Goal: Task Accomplishment & Management: Complete application form

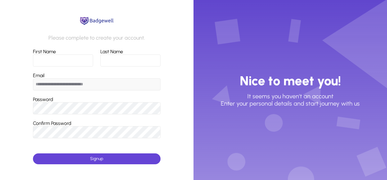
click at [79, 60] on input "First Name" at bounding box center [63, 60] width 60 height 12
type input "********"
type input "******"
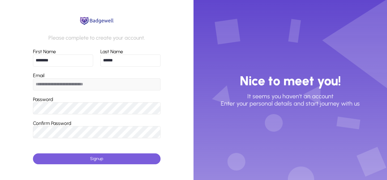
click at [93, 157] on span "Signup" at bounding box center [96, 158] width 13 height 5
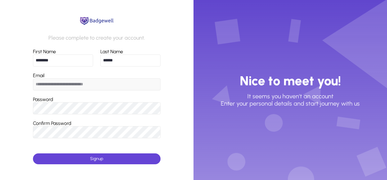
click at [182, 113] on app-signup-form "**********" at bounding box center [97, 90] width 194 height 180
click at [174, 40] on app-signup-form "**********" at bounding box center [97, 90] width 194 height 180
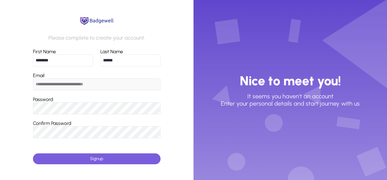
click at [100, 159] on span "Signup" at bounding box center [96, 158] width 13 height 5
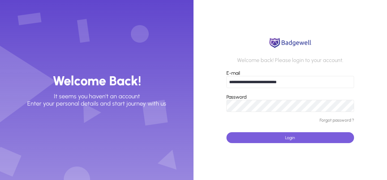
click at [298, 138] on span "submit" at bounding box center [291, 137] width 128 height 15
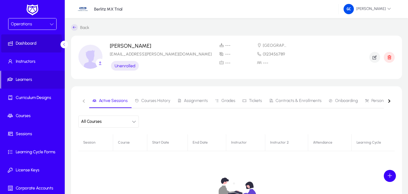
click at [29, 43] on span "Dashboard" at bounding box center [33, 44] width 65 height 6
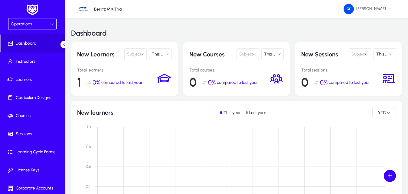
click at [166, 54] on icon at bounding box center [167, 54] width 4 height 4
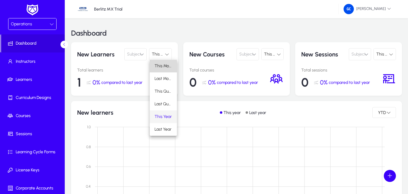
click at [167, 66] on span "This Month" at bounding box center [164, 66] width 18 height 7
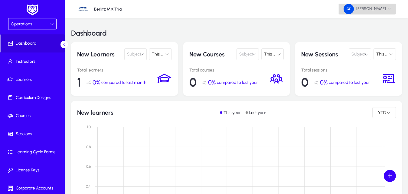
click at [379, 12] on span "[PERSON_NAME]" at bounding box center [367, 9] width 47 height 10
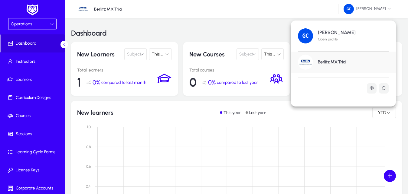
click at [263, 30] on div at bounding box center [204, 97] width 408 height 194
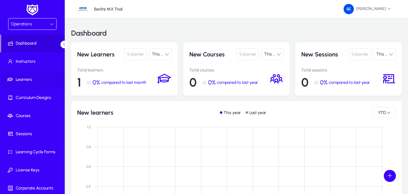
click at [24, 79] on span "Learners" at bounding box center [33, 80] width 65 height 6
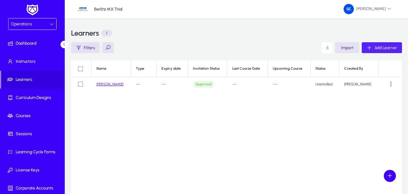
click at [385, 47] on span "Add Learner" at bounding box center [385, 47] width 23 height 5
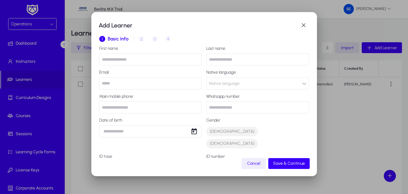
click at [167, 60] on input "text" at bounding box center [150, 60] width 103 height 12
type input "********"
click at [264, 60] on input "text" at bounding box center [257, 60] width 103 height 12
type input "******"
click at [178, 85] on input "email" at bounding box center [150, 84] width 103 height 12
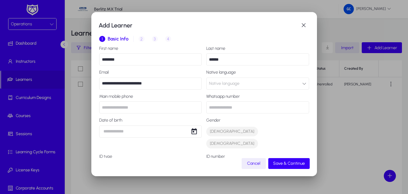
type input "**********"
click at [295, 81] on button "Native language" at bounding box center [257, 84] width 103 height 12
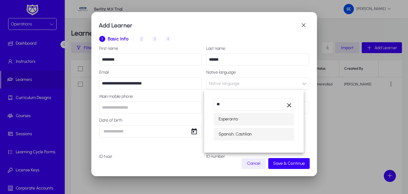
type input "**"
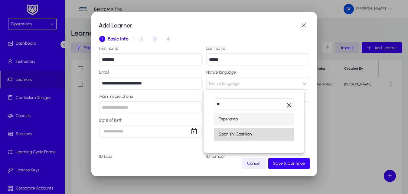
click at [233, 137] on span "Spanish; Castilian" at bounding box center [235, 134] width 33 height 7
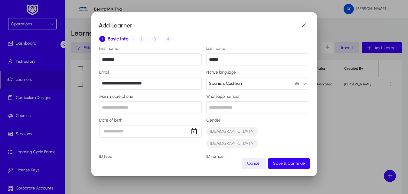
click at [231, 107] on input "text" at bounding box center [257, 108] width 103 height 12
type input "**********"
click at [190, 132] on span "Open calendar" at bounding box center [194, 132] width 12 height 12
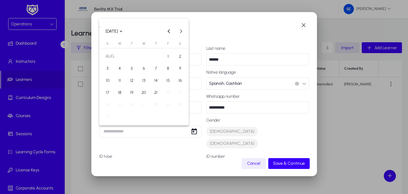
click at [117, 106] on span "25" at bounding box center [119, 104] width 11 height 11
click at [122, 31] on polygon "Choose month and year" at bounding box center [120, 32] width 3 height 2
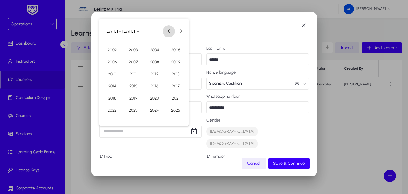
click at [169, 31] on button "Previous 24 years" at bounding box center [169, 31] width 12 height 12
click at [168, 31] on span "Previous 24 years" at bounding box center [169, 31] width 12 height 12
click at [109, 109] on span "1974" at bounding box center [112, 110] width 19 height 11
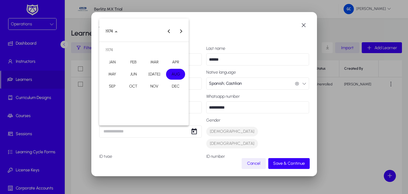
click at [171, 73] on span "AUG" at bounding box center [175, 74] width 19 height 11
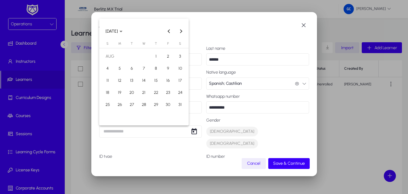
click at [108, 105] on span "25" at bounding box center [107, 104] width 11 height 11
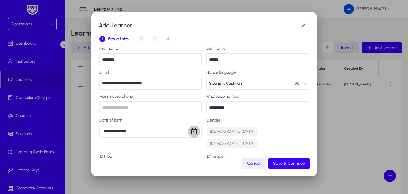
click at [196, 132] on span "Open calendar" at bounding box center [194, 132] width 12 height 12
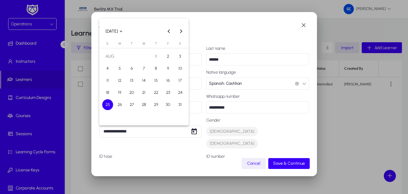
click at [263, 126] on div at bounding box center [204, 97] width 408 height 194
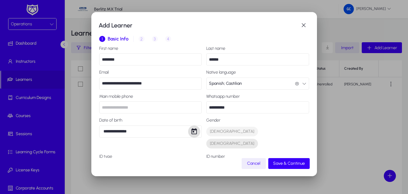
click at [228, 141] on span "[DEMOGRAPHIC_DATA]" at bounding box center [232, 144] width 44 height 6
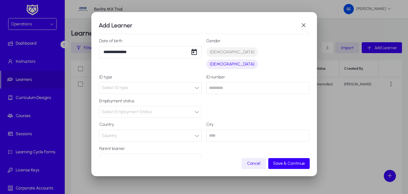
scroll to position [84, 0]
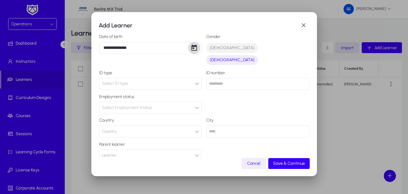
click at [190, 45] on span "Open calendar" at bounding box center [194, 48] width 12 height 12
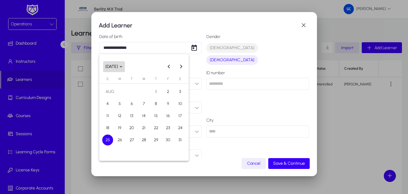
click at [122, 67] on polygon "Choose month and year" at bounding box center [120, 67] width 3 height 2
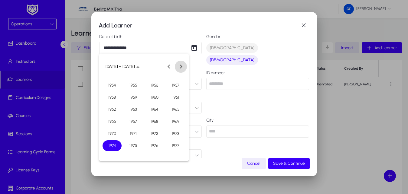
click at [180, 65] on span "Next 24 years" at bounding box center [181, 67] width 12 height 12
click at [178, 146] on span "2025" at bounding box center [175, 146] width 19 height 11
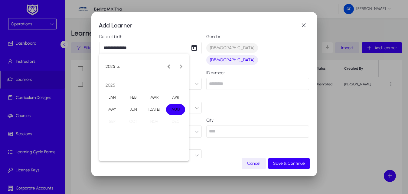
click at [175, 113] on span "AUG" at bounding box center [175, 109] width 19 height 11
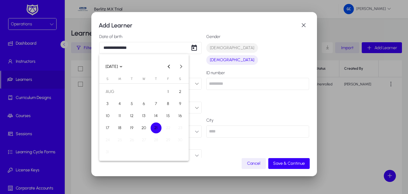
click at [231, 156] on div at bounding box center [204, 97] width 408 height 194
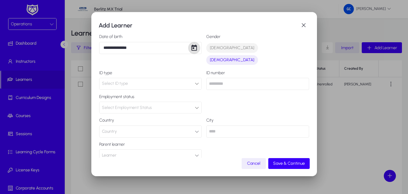
click at [193, 48] on span "Open calendar" at bounding box center [194, 48] width 12 height 12
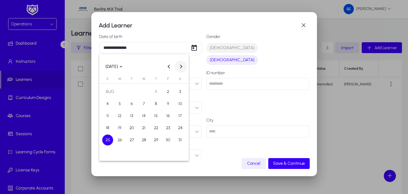
click at [180, 67] on button "Next month" at bounding box center [181, 67] width 12 height 12
click at [168, 67] on button "Previous month" at bounding box center [169, 67] width 12 height 12
click at [125, 68] on span "Choose month and year" at bounding box center [114, 67] width 22 height 15
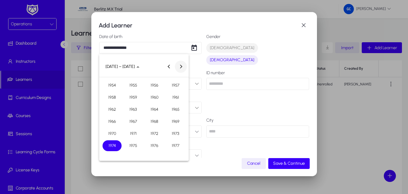
click at [181, 67] on button "Next 24 years" at bounding box center [181, 67] width 12 height 12
click at [171, 143] on span "2025" at bounding box center [175, 146] width 19 height 11
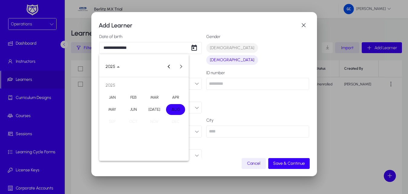
click at [170, 107] on span "AUG" at bounding box center [175, 109] width 19 height 11
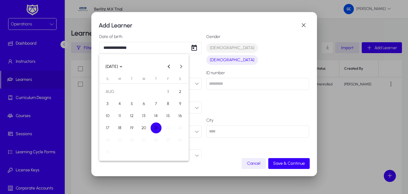
click at [159, 129] on span "21" at bounding box center [156, 128] width 11 height 11
type input "**********"
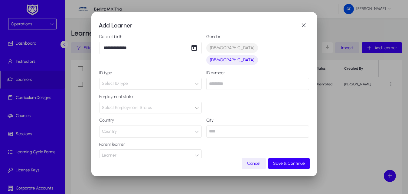
click at [197, 78] on div "Select ID type" at bounding box center [150, 83] width 102 height 11
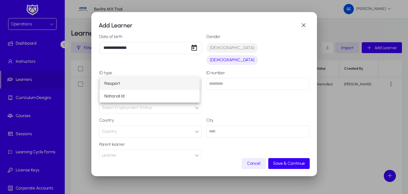
click at [197, 72] on div at bounding box center [204, 97] width 408 height 194
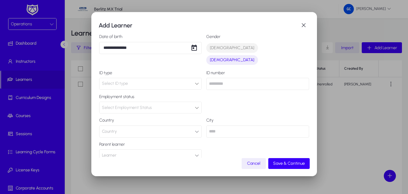
click at [195, 106] on icon at bounding box center [197, 108] width 4 height 4
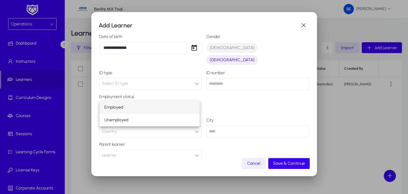
click at [193, 96] on div at bounding box center [204, 97] width 408 height 194
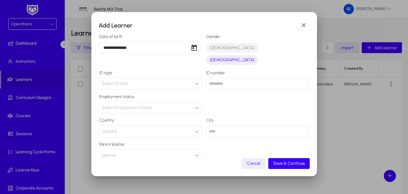
click at [195, 130] on icon "button" at bounding box center [197, 132] width 4 height 4
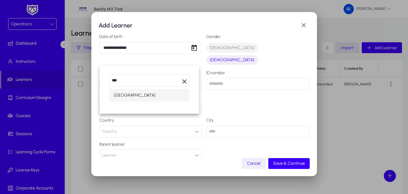
type input "***"
click at [116, 93] on span "[GEOGRAPHIC_DATA]" at bounding box center [134, 95] width 41 height 7
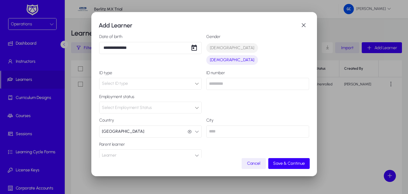
click at [222, 126] on input "text" at bounding box center [257, 132] width 103 height 12
type input "****"
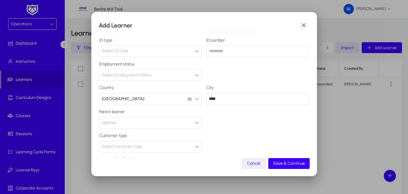
scroll to position [132, 0]
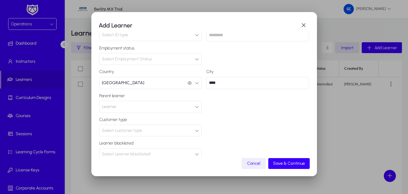
click at [195, 129] on icon at bounding box center [197, 131] width 4 height 4
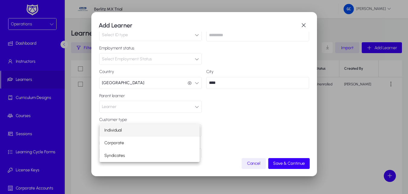
click at [106, 130] on span "Individual" at bounding box center [113, 130] width 18 height 7
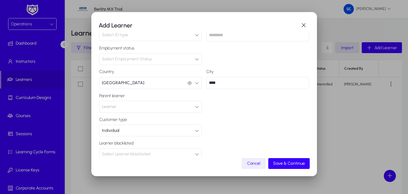
click at [192, 151] on div "Select Learner blacklisted" at bounding box center [148, 155] width 93 height 8
click at [192, 141] on div at bounding box center [204, 97] width 408 height 194
click at [286, 164] on span "Save & Continue" at bounding box center [289, 163] width 32 height 5
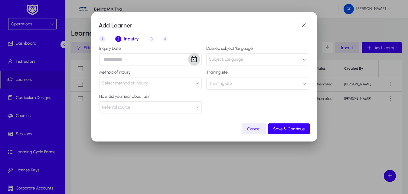
click at [196, 59] on span "Open calendar" at bounding box center [194, 60] width 12 height 12
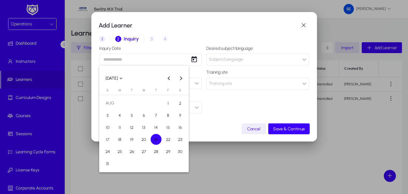
click at [157, 140] on span "21" at bounding box center [156, 139] width 11 height 11
type input "**********"
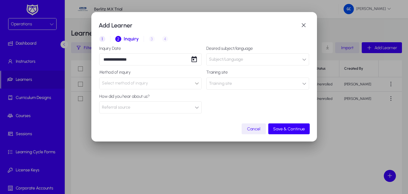
click at [197, 82] on icon at bounding box center [197, 83] width 4 height 4
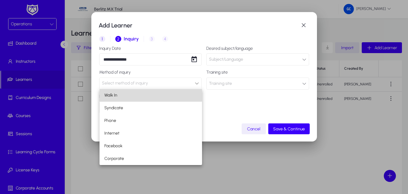
click at [142, 95] on mat-option "Walk In" at bounding box center [150, 95] width 103 height 13
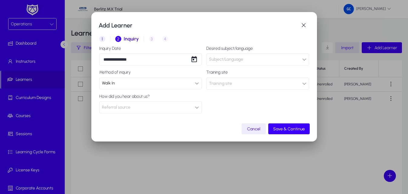
click at [197, 107] on icon "button" at bounding box center [197, 108] width 4 height 4
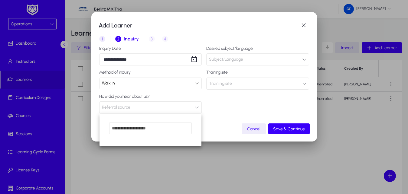
click at [304, 58] on div at bounding box center [204, 97] width 408 height 194
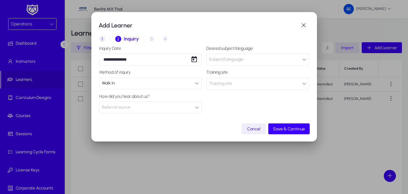
click at [304, 58] on icon "button" at bounding box center [304, 59] width 4 height 4
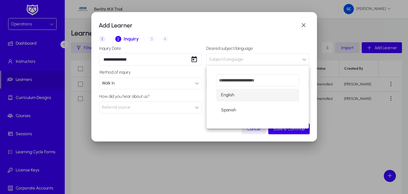
click at [236, 93] on mat-option "English" at bounding box center [257, 95] width 83 height 13
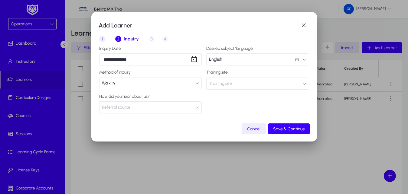
click at [306, 81] on button "Training site" at bounding box center [257, 84] width 103 height 12
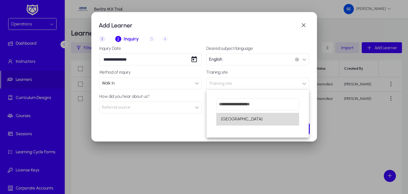
click at [231, 122] on span "[GEOGRAPHIC_DATA]" at bounding box center [241, 119] width 41 height 7
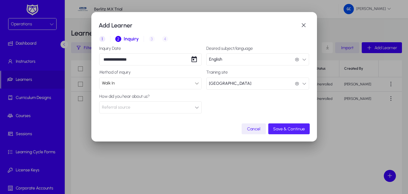
click at [293, 129] on span "Save & Continue" at bounding box center [289, 129] width 32 height 5
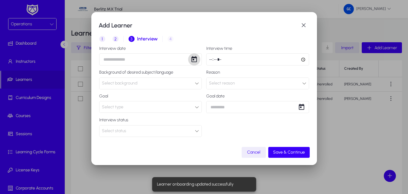
click at [197, 58] on span "Open calendar" at bounding box center [194, 60] width 12 height 12
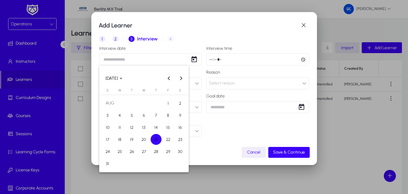
click at [159, 140] on span "21" at bounding box center [156, 139] width 11 height 11
type input "**********"
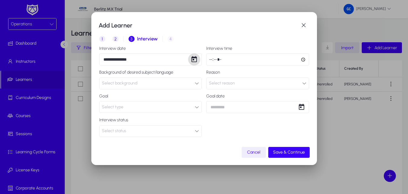
click at [197, 81] on div at bounding box center [197, 83] width 4 height 7
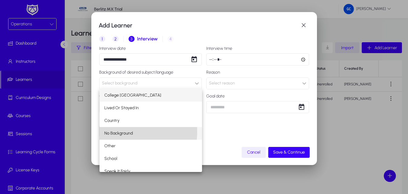
click at [123, 132] on span "No Background" at bounding box center [118, 133] width 28 height 7
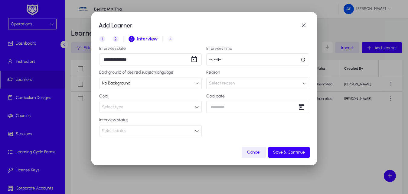
click at [202, 105] on div "**********" at bounding box center [204, 91] width 210 height 91
click at [198, 108] on icon at bounding box center [197, 107] width 4 height 4
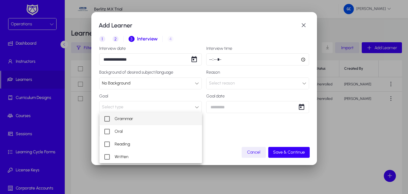
click at [108, 118] on mat-pseudo-checkbox at bounding box center [106, 118] width 5 height 5
click at [104, 132] on mat-option "Oral" at bounding box center [150, 132] width 103 height 13
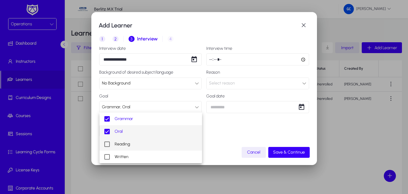
click at [108, 144] on mat-pseudo-checkbox at bounding box center [106, 144] width 5 height 5
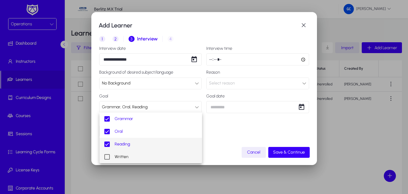
click at [108, 157] on mat-pseudo-checkbox at bounding box center [106, 157] width 5 height 5
click at [248, 131] on div at bounding box center [204, 97] width 408 height 194
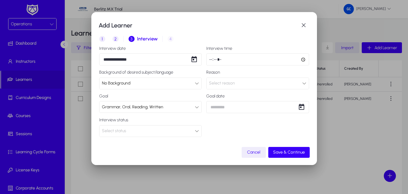
click at [198, 130] on icon at bounding box center [197, 131] width 4 height 4
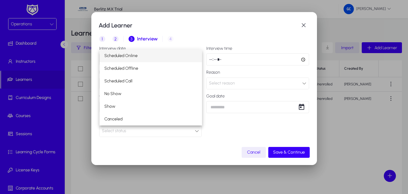
click at [198, 130] on div at bounding box center [204, 97] width 408 height 194
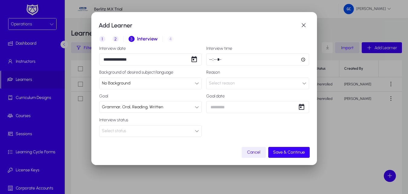
click at [303, 84] on icon at bounding box center [304, 83] width 4 height 4
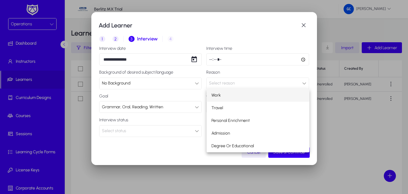
click at [250, 97] on mat-option "Work" at bounding box center [258, 95] width 103 height 13
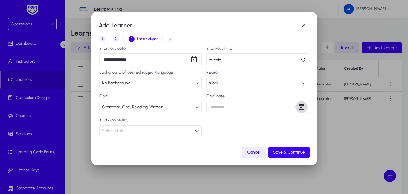
click at [301, 107] on span "Open calendar" at bounding box center [301, 107] width 12 height 12
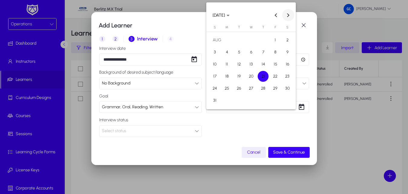
click at [286, 14] on span "Next month" at bounding box center [288, 15] width 12 height 12
click at [278, 17] on span "Previous month" at bounding box center [276, 15] width 12 height 12
click at [230, 15] on polygon "Choose month and year" at bounding box center [228, 16] width 3 height 2
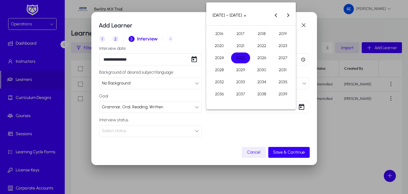
click at [260, 59] on span "2026" at bounding box center [261, 58] width 19 height 11
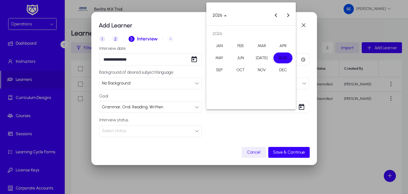
click at [284, 59] on span "AUG" at bounding box center [282, 58] width 19 height 11
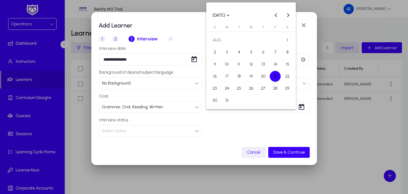
click at [273, 76] on span "21" at bounding box center [275, 76] width 11 height 11
type input "**********"
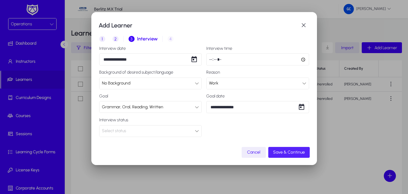
click at [279, 154] on span "Save & Continue" at bounding box center [289, 152] width 32 height 5
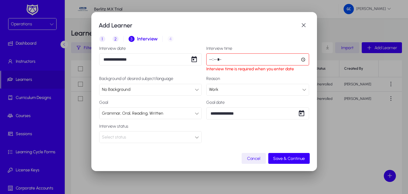
click at [231, 61] on input "time" at bounding box center [257, 60] width 103 height 12
type input "*****"
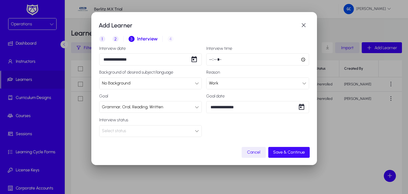
click at [293, 153] on span "Save & Continue" at bounding box center [289, 152] width 32 height 5
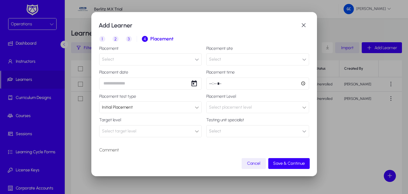
click at [195, 61] on icon "button" at bounding box center [197, 59] width 4 height 4
click at [194, 61] on div at bounding box center [204, 97] width 408 height 194
click at [195, 131] on icon at bounding box center [197, 131] width 4 height 4
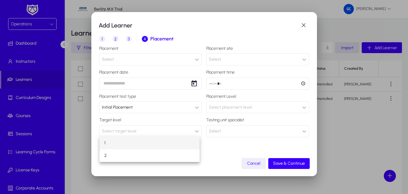
click at [194, 131] on div at bounding box center [204, 97] width 408 height 194
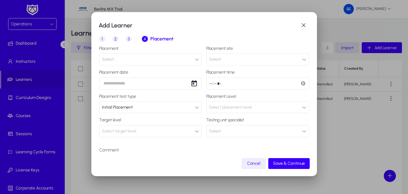
click at [295, 107] on div "Select placement level" at bounding box center [255, 108] width 93 height 8
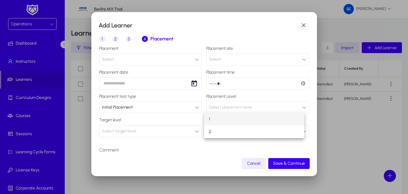
click at [295, 107] on div at bounding box center [204, 97] width 408 height 194
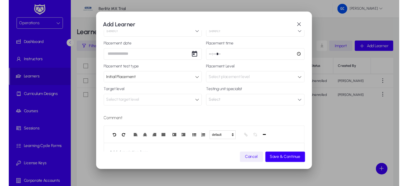
scroll to position [64, 0]
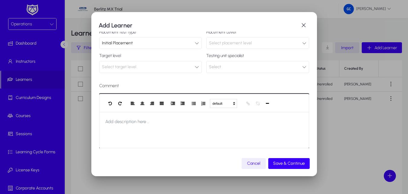
click at [235, 123] on div at bounding box center [204, 130] width 210 height 36
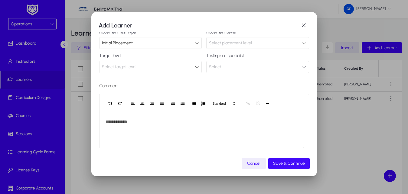
click at [290, 165] on span "Save & Continue" at bounding box center [289, 163] width 32 height 5
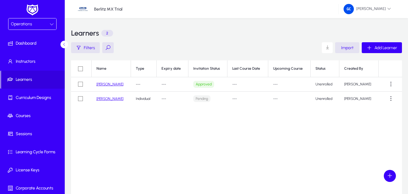
click at [145, 100] on td "Individual" at bounding box center [144, 99] width 26 height 14
click at [143, 70] on div "Type" at bounding box center [140, 69] width 8 height 5
click at [143, 70] on div "Type" at bounding box center [144, 69] width 16 height 5
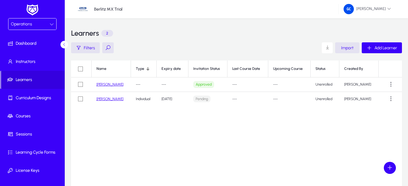
click at [114, 99] on link "[PERSON_NAME]" at bounding box center [109, 99] width 27 height 4
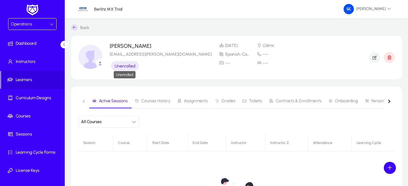
click at [127, 68] on span "Unenrolled" at bounding box center [125, 66] width 21 height 5
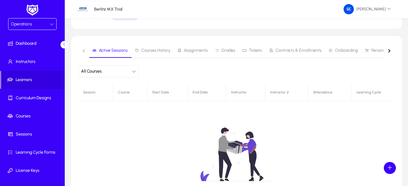
scroll to position [53, 0]
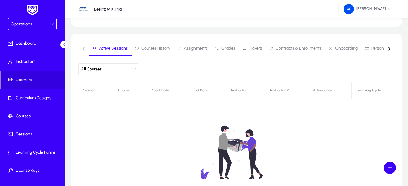
click at [134, 70] on icon "button" at bounding box center [134, 69] width 4 height 4
click at [134, 70] on div at bounding box center [204, 93] width 408 height 186
click at [295, 50] on span "Contracts & Enrollments" at bounding box center [298, 48] width 46 height 4
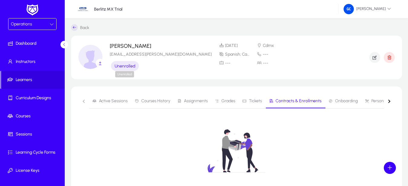
click at [119, 65] on span "Unenrolled" at bounding box center [125, 66] width 21 height 5
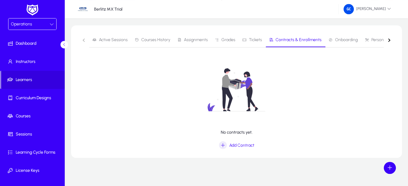
scroll to position [62, 0]
click at [235, 144] on span "Add Contract" at bounding box center [241, 144] width 25 height 5
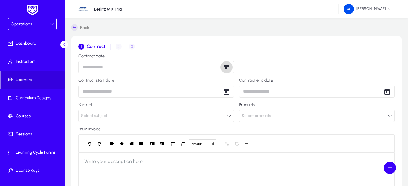
click at [225, 67] on span "Open calendar" at bounding box center [226, 67] width 12 height 12
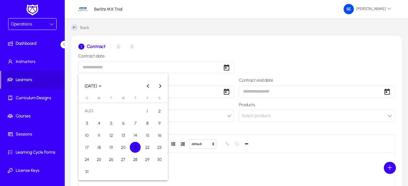
click at [130, 146] on span "21" at bounding box center [135, 147] width 11 height 11
type input "**********"
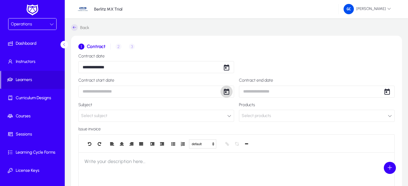
click at [226, 95] on span "Open calendar" at bounding box center [226, 92] width 12 height 12
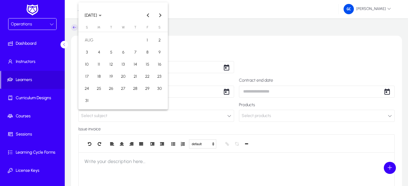
click at [96, 89] on span "25" at bounding box center [98, 88] width 11 height 11
type input "**********"
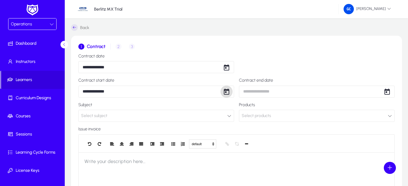
click at [229, 115] on icon "button" at bounding box center [229, 116] width 4 height 4
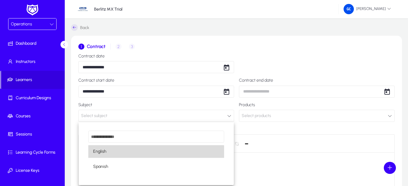
click at [102, 155] on span "English" at bounding box center [99, 151] width 13 height 7
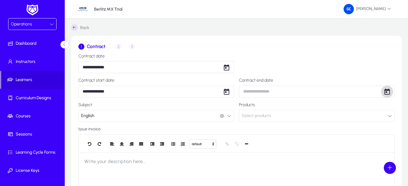
click at [387, 92] on span "Open calendar" at bounding box center [387, 92] width 12 height 12
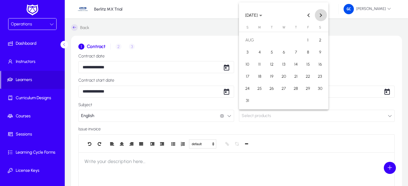
click at [321, 17] on span "Next month" at bounding box center [321, 15] width 12 height 12
click at [309, 16] on button "Previous month" at bounding box center [309, 15] width 12 height 12
click at [262, 16] on span "[DATE]" at bounding box center [253, 15] width 17 height 5
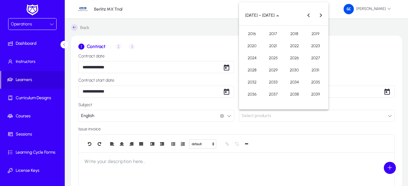
click at [298, 60] on span "2026" at bounding box center [294, 58] width 19 height 11
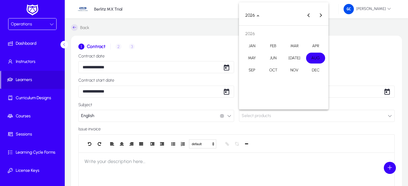
click at [319, 57] on span "AUG" at bounding box center [315, 58] width 19 height 11
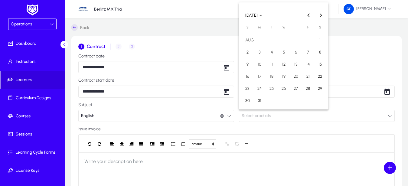
click at [266, 86] on button "25" at bounding box center [272, 89] width 12 height 12
type input "**********"
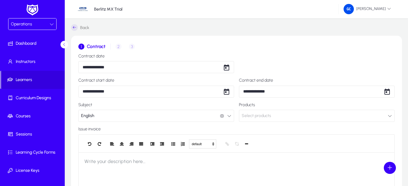
click at [387, 115] on icon "button" at bounding box center [390, 116] width 4 height 4
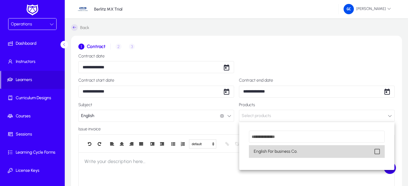
click at [288, 153] on span "English For business Co." at bounding box center [276, 151] width 44 height 7
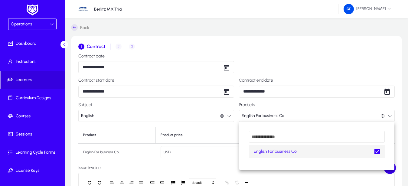
click at [335, 64] on div at bounding box center [204, 93] width 408 height 186
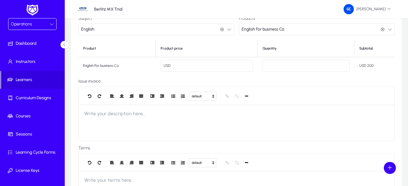
scroll to position [89, 0]
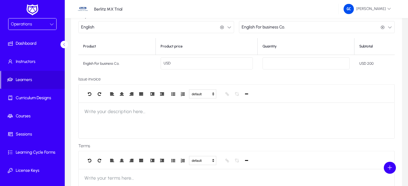
click at [195, 64] on input "***" at bounding box center [207, 63] width 92 height 12
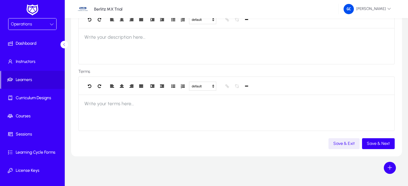
scroll to position [164, 0]
click at [370, 146] on span "button" at bounding box center [378, 143] width 33 height 15
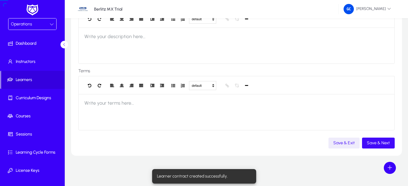
scroll to position [15, 0]
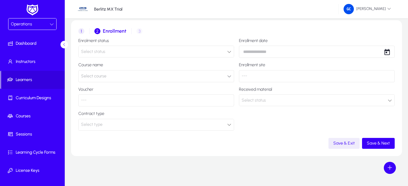
click at [231, 51] on icon at bounding box center [229, 52] width 4 height 4
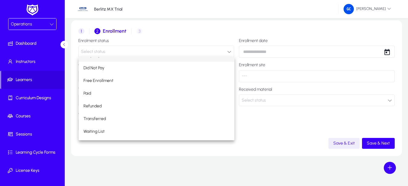
scroll to position [18, 0]
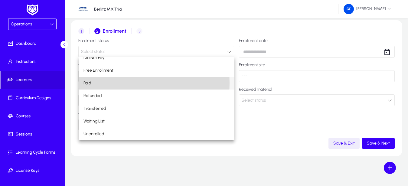
click at [116, 83] on mat-option "Paid" at bounding box center [157, 83] width 156 height 13
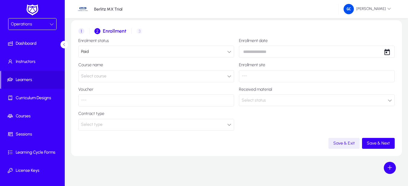
click at [228, 76] on icon "button" at bounding box center [229, 76] width 4 height 4
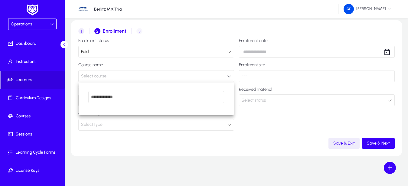
click at [226, 148] on div at bounding box center [204, 93] width 408 height 186
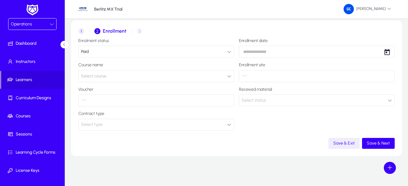
click at [164, 99] on p "---" at bounding box center [156, 100] width 156 height 12
click at [96, 100] on p "---" at bounding box center [156, 100] width 156 height 12
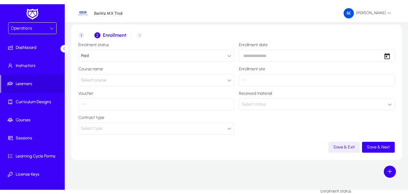
scroll to position [7, 0]
